Goal: Information Seeking & Learning: Learn about a topic

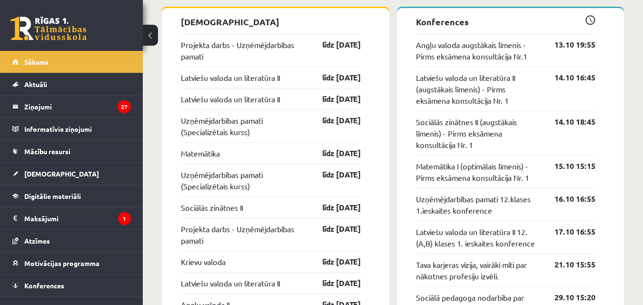
scroll to position [777, 0]
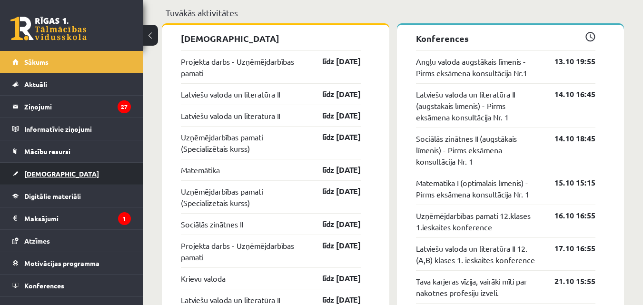
click at [56, 179] on link "[DEMOGRAPHIC_DATA]" at bounding box center [71, 174] width 119 height 22
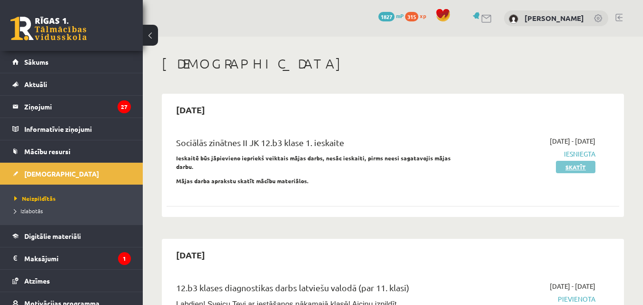
click at [567, 162] on link "Skatīt" at bounding box center [576, 167] width 40 height 12
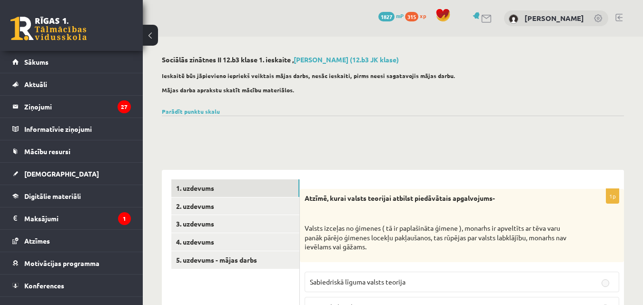
scroll to position [111, 0]
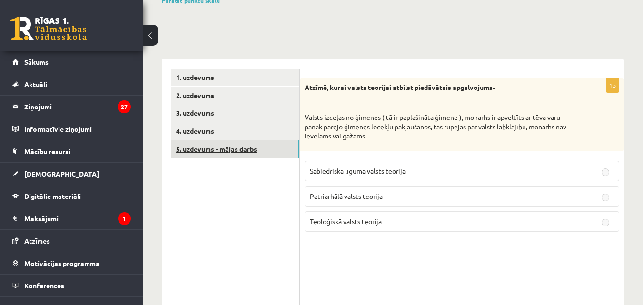
click at [210, 144] on link "5. uzdevums - mājas darbs" at bounding box center [235, 149] width 128 height 18
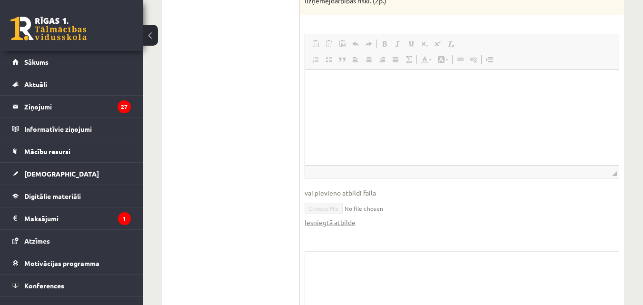
scroll to position [889, 0]
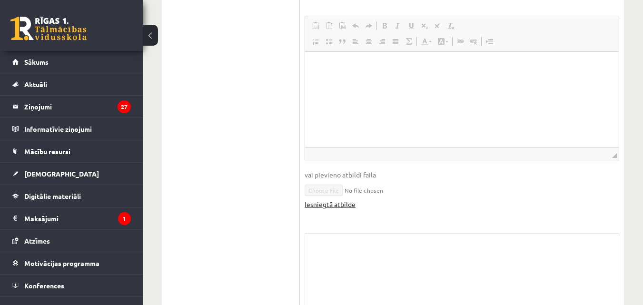
click at [333, 199] on link "Iesniegtā atbilde" at bounding box center [330, 204] width 51 height 10
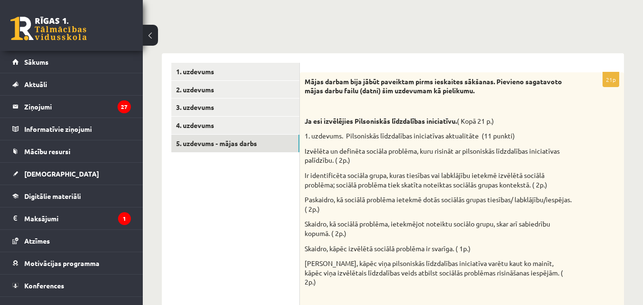
scroll to position [0, 0]
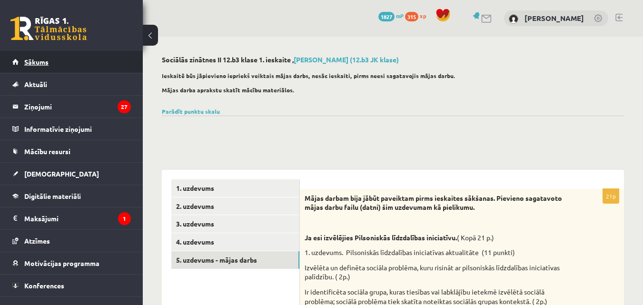
click at [48, 61] on span "Sākums" at bounding box center [36, 62] width 24 height 9
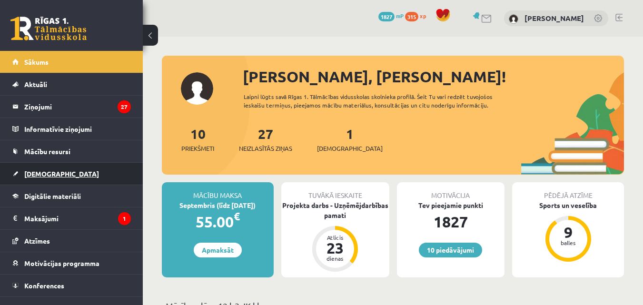
click at [70, 170] on link "[DEMOGRAPHIC_DATA]" at bounding box center [71, 174] width 119 height 22
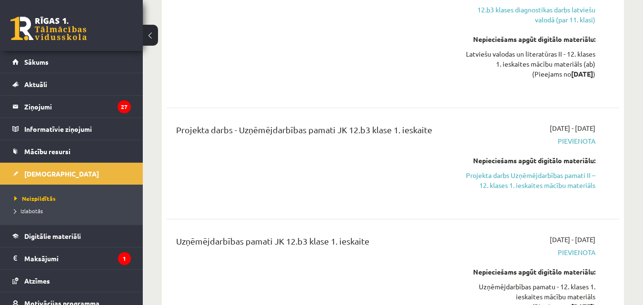
scroll to position [444, 0]
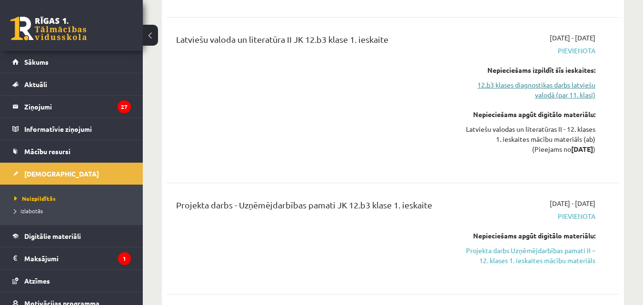
click at [564, 93] on link "12.b3 klases diagnostikas darbs latviešu valodā (par 11. klasi)" at bounding box center [530, 90] width 130 height 20
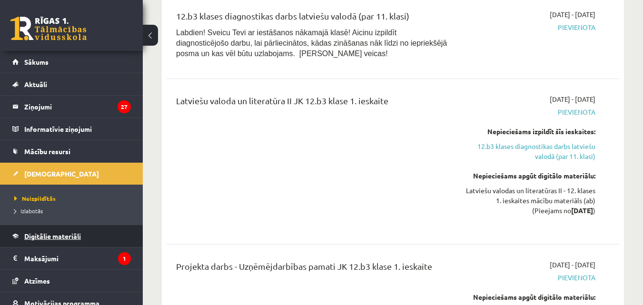
click at [55, 241] on link "Digitālie materiāli" at bounding box center [71, 236] width 119 height 22
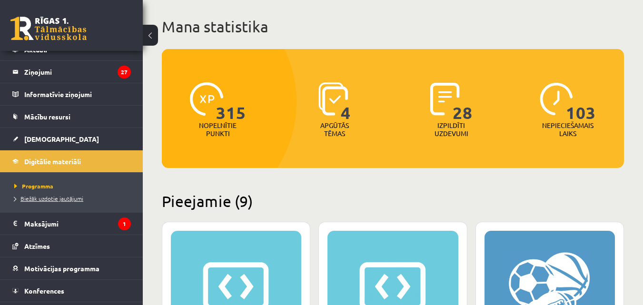
scroll to position [54, 0]
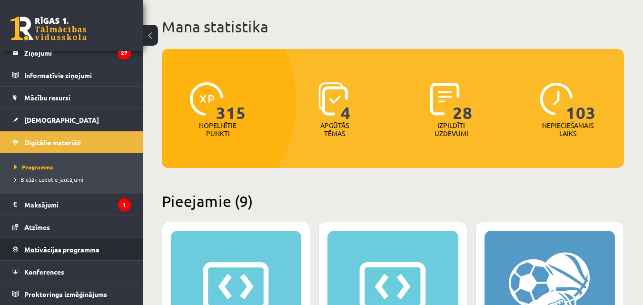
click at [76, 248] on span "Motivācijas programma" at bounding box center [61, 249] width 75 height 9
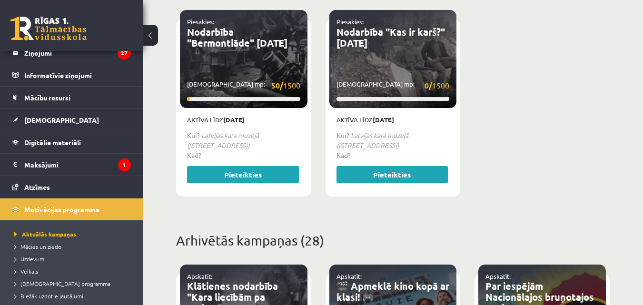
scroll to position [444, 0]
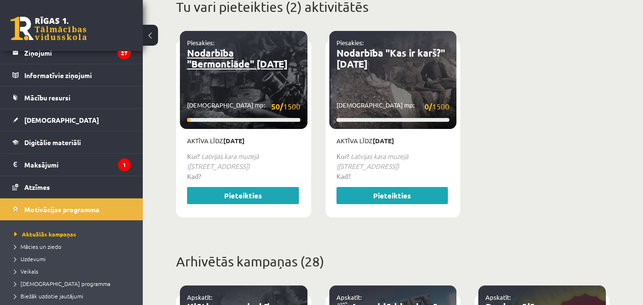
click at [208, 70] on link "Nodarbība "Bermontiāde" 30.10.2025" at bounding box center [237, 58] width 100 height 23
